Goal: Transaction & Acquisition: Purchase product/service

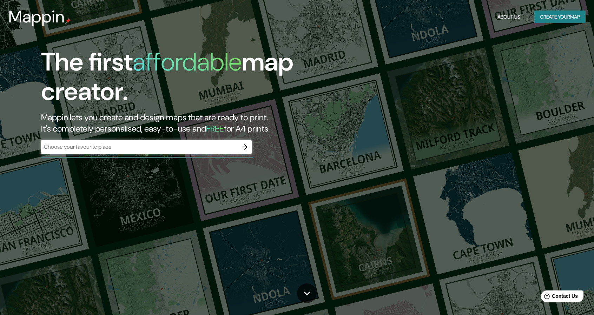
click at [111, 139] on div "The first affordable map creator. Mappin lets you create and design maps that a…" at bounding box center [189, 104] width 356 height 114
drag, startPoint x: 109, startPoint y: 142, endPoint x: 146, endPoint y: 144, distance: 36.9
click at [109, 143] on div "​" at bounding box center [146, 147] width 211 height 14
click at [541, 17] on button "Create your map" at bounding box center [559, 17] width 51 height 13
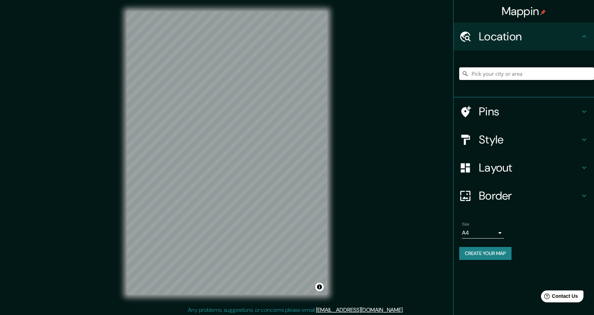
click at [484, 73] on input "Pick your city or area" at bounding box center [526, 73] width 135 height 13
click at [479, 77] on input "Pick your city or area" at bounding box center [526, 73] width 135 height 13
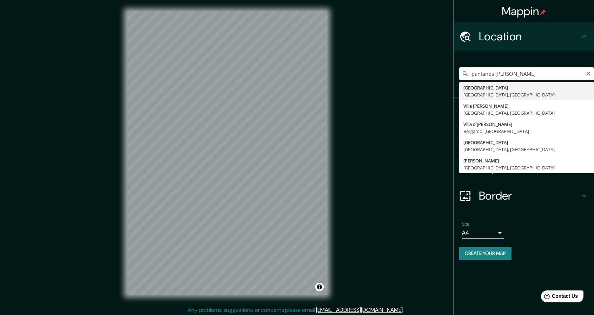
type input "pantanos [PERSON_NAME]"
click at [514, 219] on div "Size A4 single" at bounding box center [523, 230] width 129 height 22
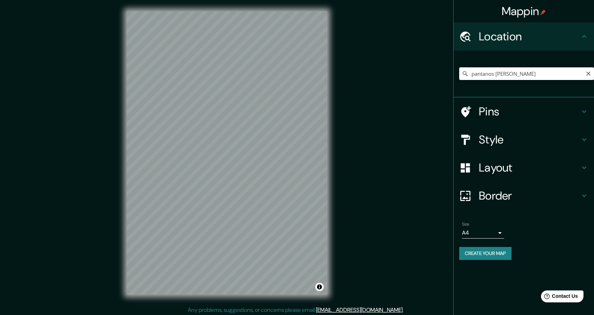
click at [558, 81] on div "pantanos de [GEOGRAPHIC_DATA][PERSON_NAME][GEOGRAPHIC_DATA], [GEOGRAPHIC_DATA] …" at bounding box center [526, 73] width 135 height 35
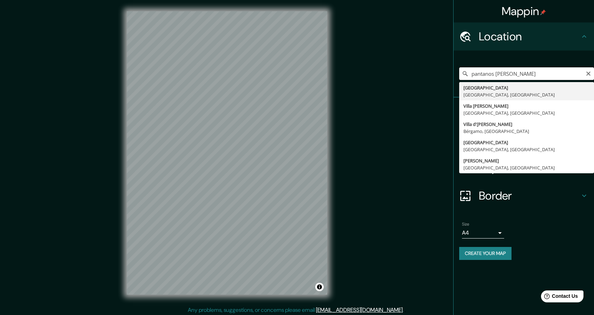
drag, startPoint x: 511, startPoint y: 77, endPoint x: 361, endPoint y: 77, distance: 150.2
click at [361, 77] on div "Mappin Location pantanos de [GEOGRAPHIC_DATA][PERSON_NAME][GEOGRAPHIC_DATA], [G…" at bounding box center [297, 158] width 594 height 317
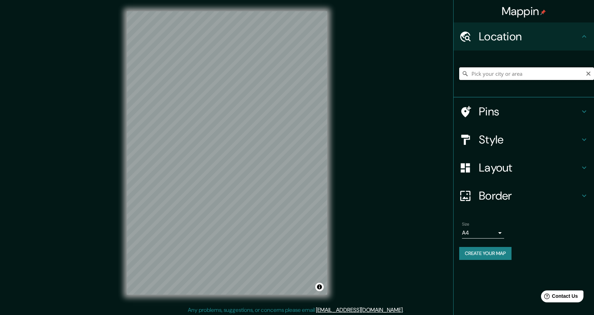
type input "o"
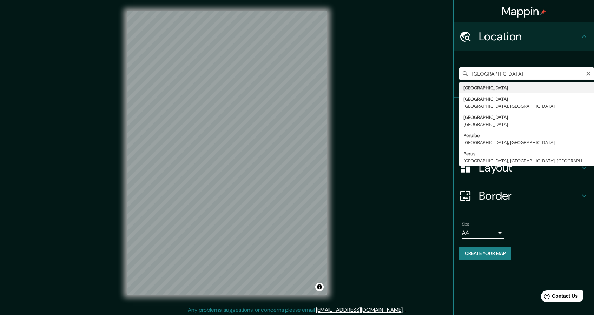
type input "[GEOGRAPHIC_DATA]"
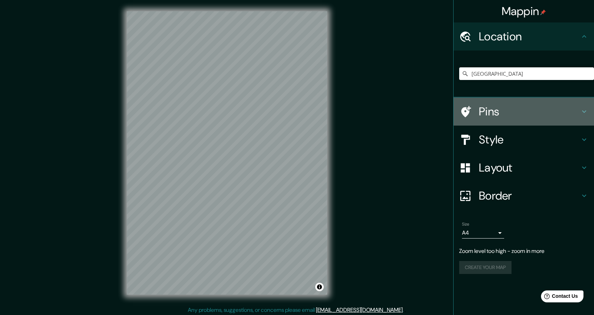
click at [523, 114] on h4 "Pins" at bounding box center [529, 112] width 101 height 14
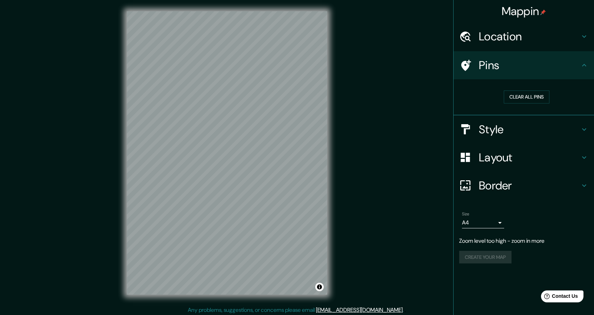
click at [525, 75] on div "Pins" at bounding box center [523, 65] width 140 height 28
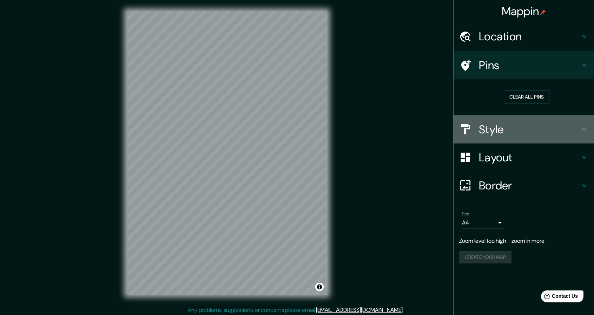
click at [523, 125] on h4 "Style" at bounding box center [529, 129] width 101 height 14
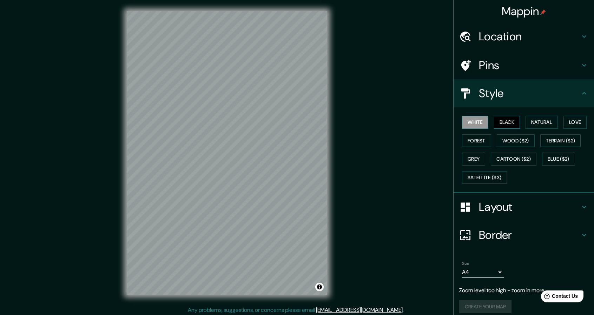
click at [499, 124] on button "Black" at bounding box center [507, 122] width 26 height 13
click at [527, 124] on button "Natural" at bounding box center [541, 122] width 32 height 13
click at [563, 124] on button "Love" at bounding box center [574, 122] width 23 height 13
click at [544, 122] on button "Natural" at bounding box center [541, 122] width 32 height 13
click at [474, 136] on button "Forest" at bounding box center [476, 140] width 29 height 13
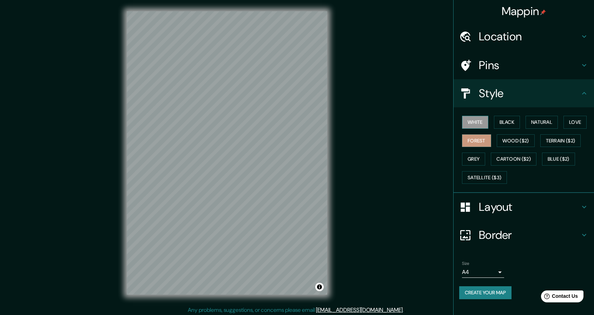
click at [480, 124] on button "White" at bounding box center [475, 122] width 26 height 13
click at [481, 205] on h4 "Layout" at bounding box center [529, 207] width 101 height 14
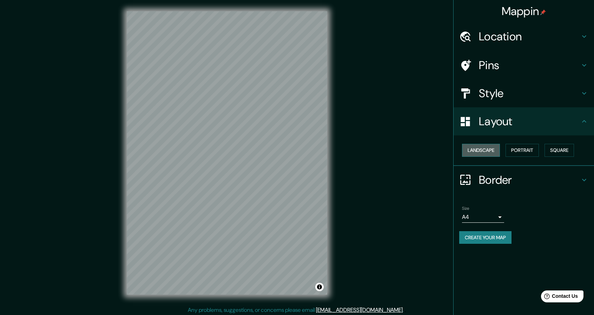
click at [483, 149] on button "Landscape" at bounding box center [481, 150] width 38 height 13
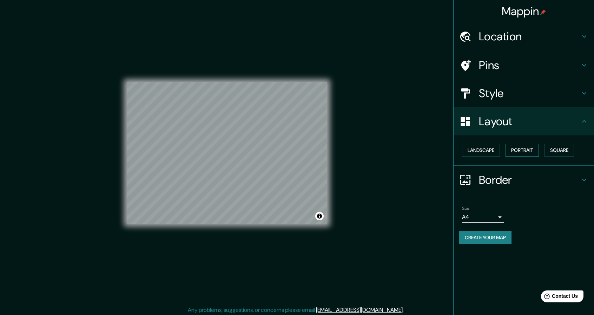
click at [513, 150] on button "Portrait" at bounding box center [521, 150] width 33 height 13
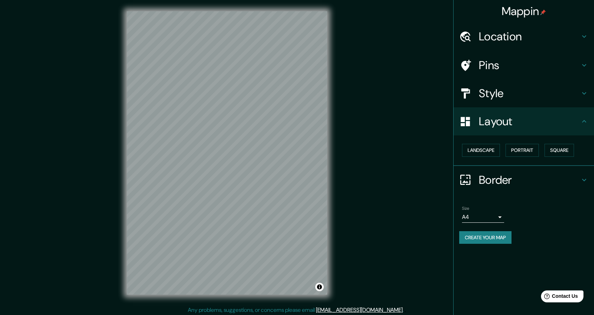
click at [498, 181] on h4 "Border" at bounding box center [529, 180] width 101 height 14
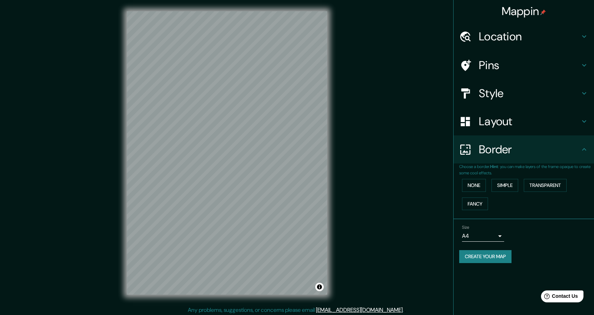
click at [505, 158] on div "Border" at bounding box center [523, 149] width 140 height 28
click at [513, 96] on h4 "Style" at bounding box center [529, 93] width 101 height 14
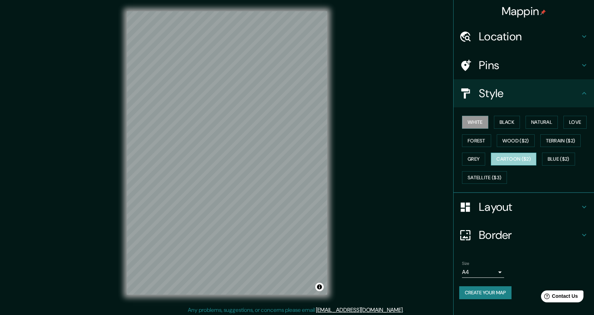
click at [511, 155] on button "Cartoon ($2)" at bounding box center [514, 159] width 46 height 13
click at [563, 157] on button "Blue ($2)" at bounding box center [558, 159] width 33 height 13
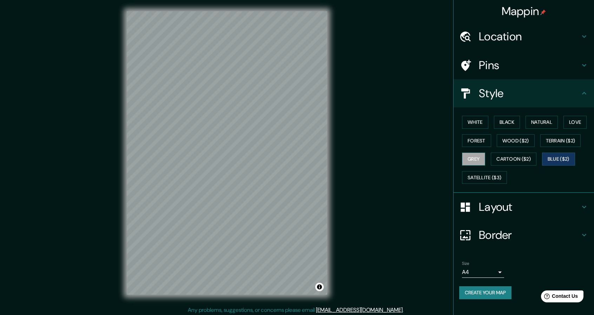
click at [472, 163] on button "Grey" at bounding box center [473, 159] width 23 height 13
click at [482, 139] on button "Forest" at bounding box center [476, 140] width 29 height 13
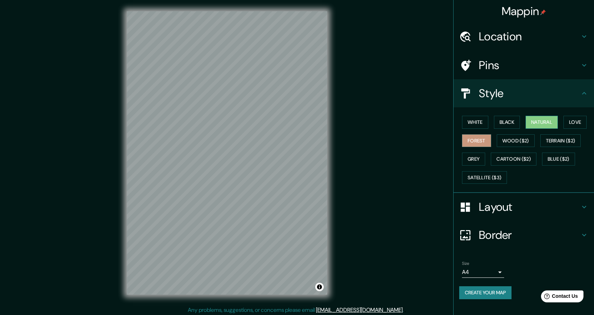
click at [542, 121] on button "Natural" at bounding box center [541, 122] width 32 height 13
click at [483, 135] on button "Forest" at bounding box center [476, 140] width 29 height 13
